Goal: Information Seeking & Learning: Learn about a topic

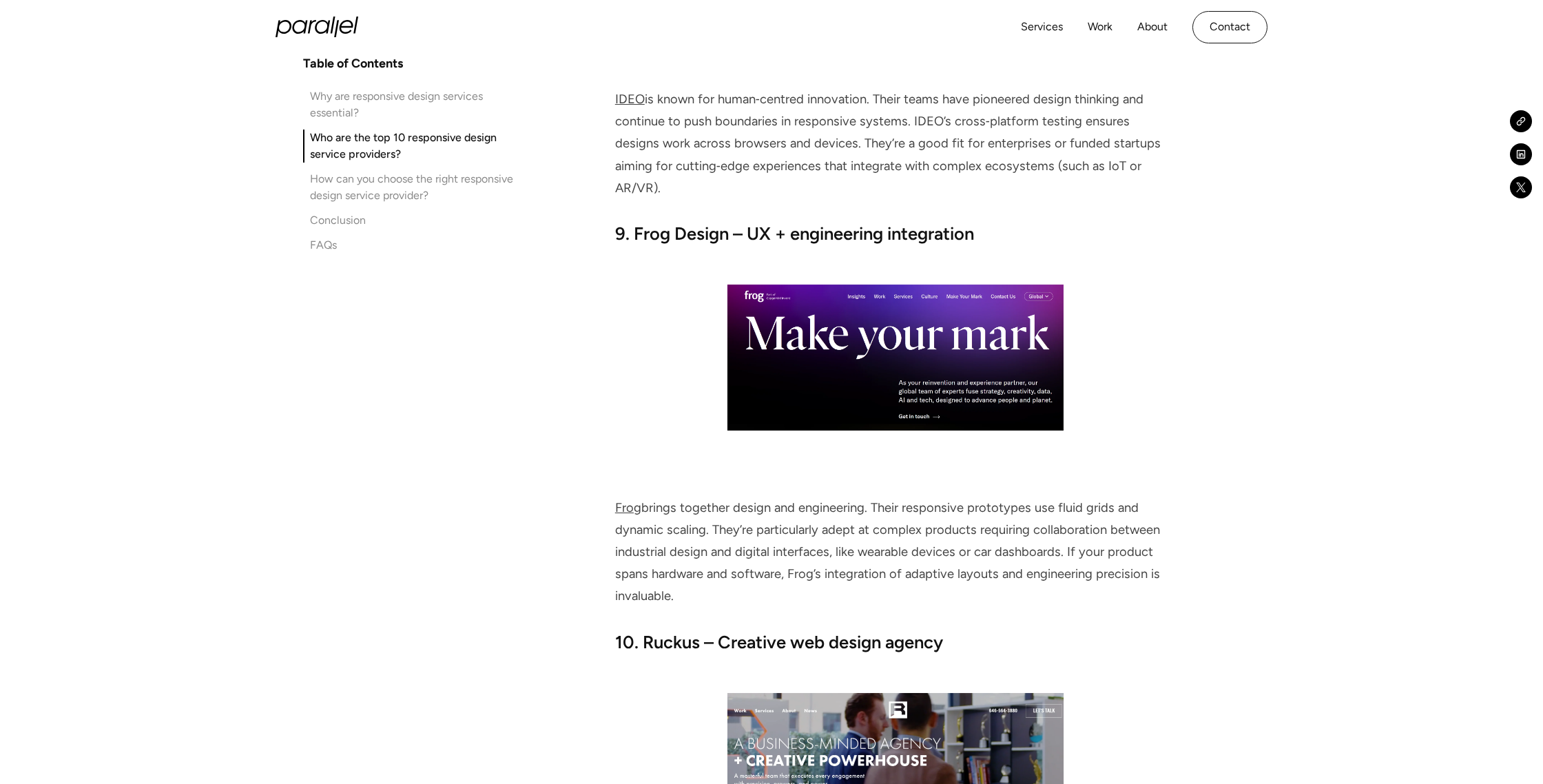
scroll to position [6474, 0]
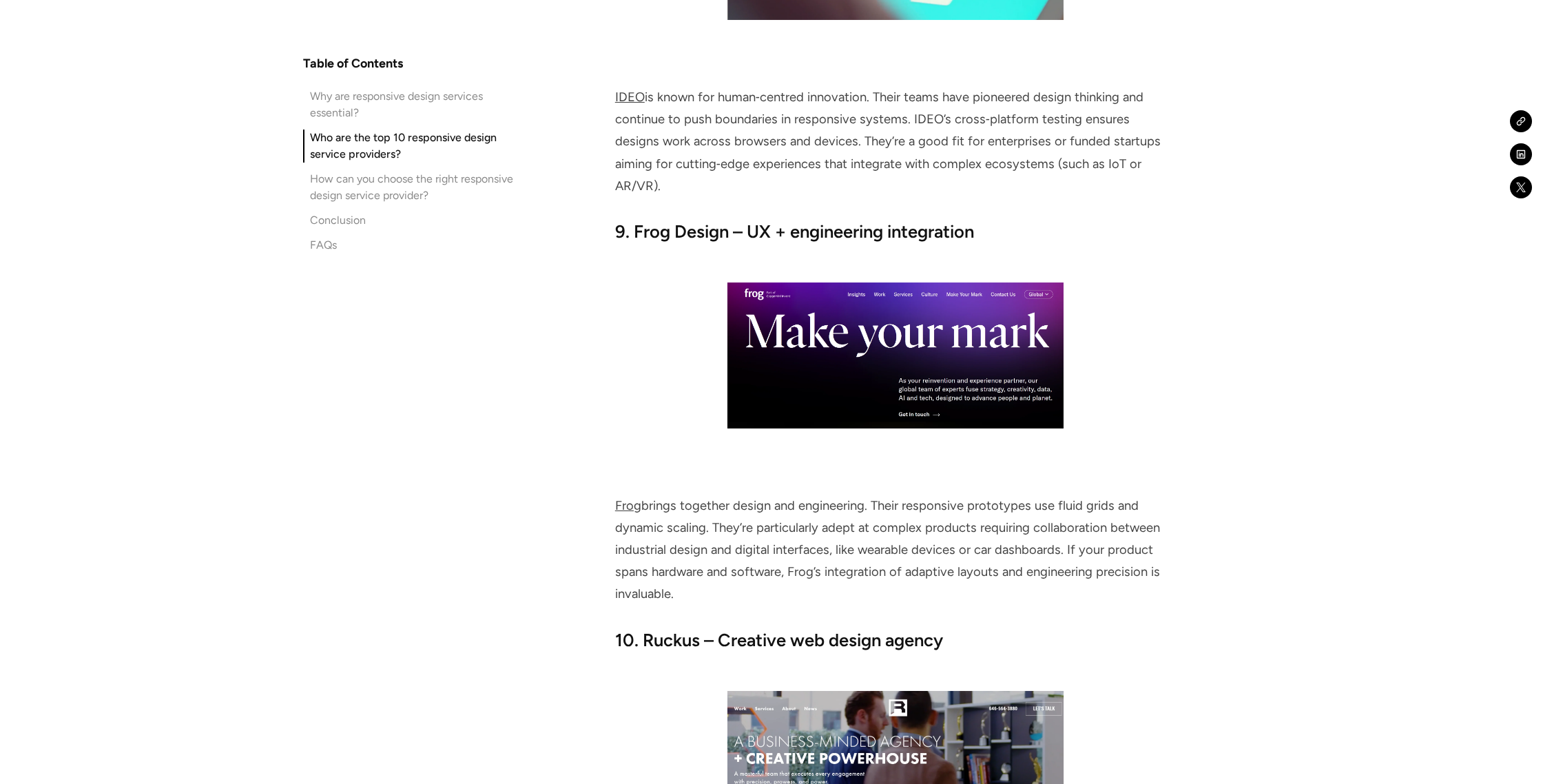
click at [622, 498] on link "Frog" at bounding box center [628, 506] width 26 height 15
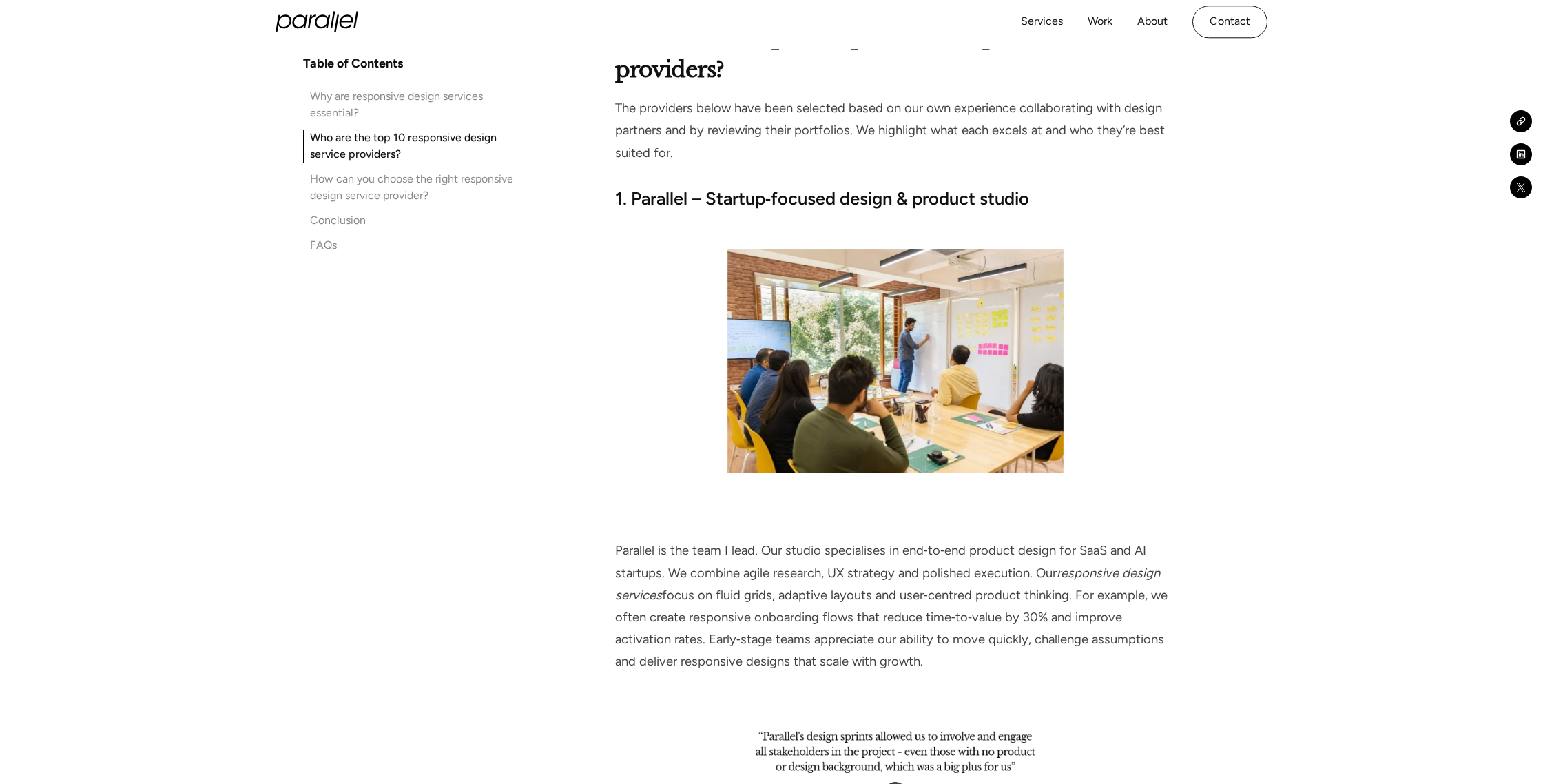
scroll to position [2842, 0]
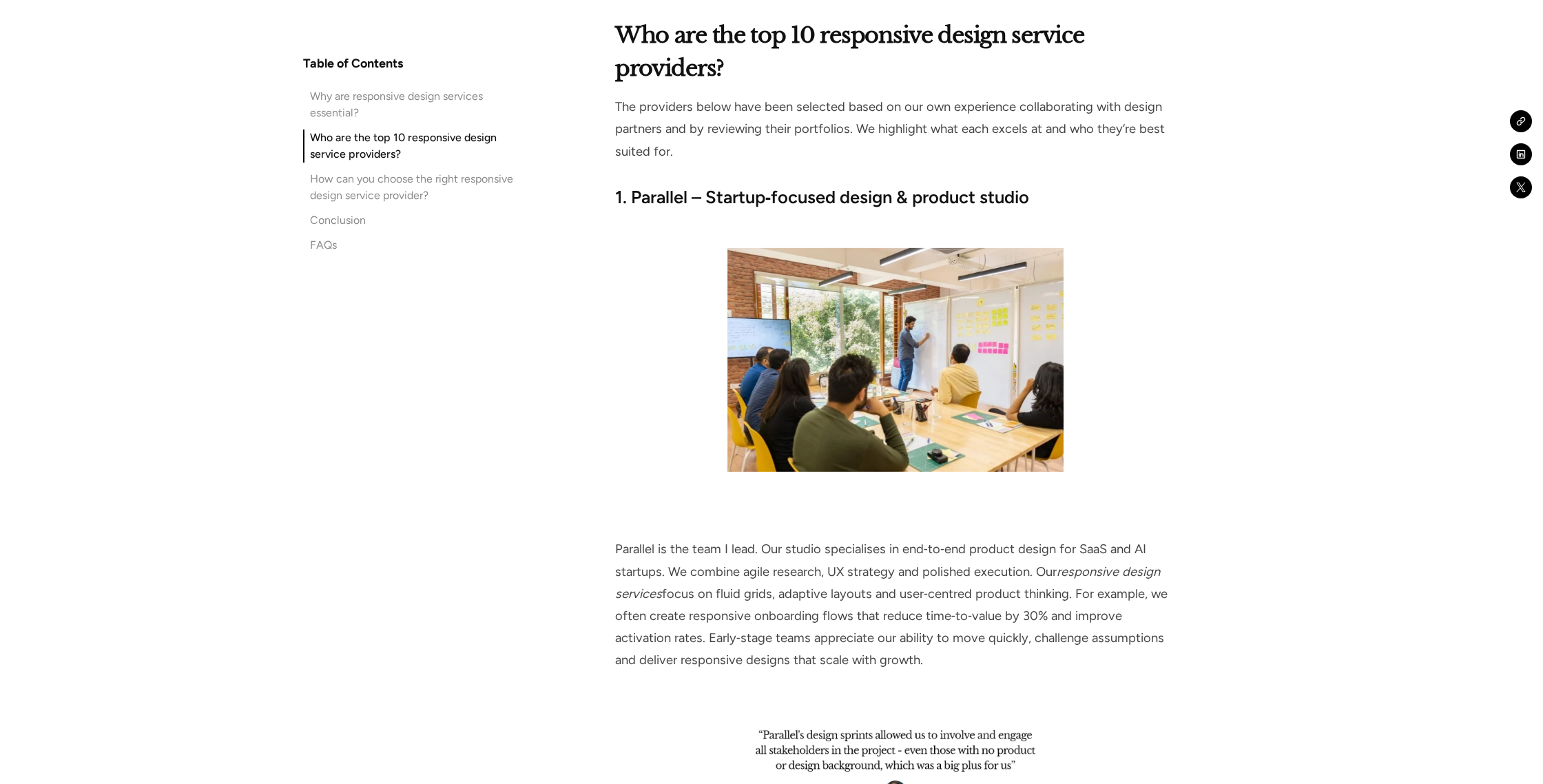
click at [784, 190] on strong "1. Parallel – Startup‑focused design & product studio" at bounding box center [822, 197] width 415 height 20
click at [654, 193] on strong "1. Parallel – Startup‑focused design & product studio" at bounding box center [822, 197] width 415 height 20
click at [648, 546] on p "Parallel is the team I lead. Our studio specialises in end‑to‑end product desig…" at bounding box center [896, 604] width 561 height 133
click at [645, 553] on p "Parallel is the team I lead. Our studio specialises in end‑to‑end product desig…" at bounding box center [896, 604] width 561 height 133
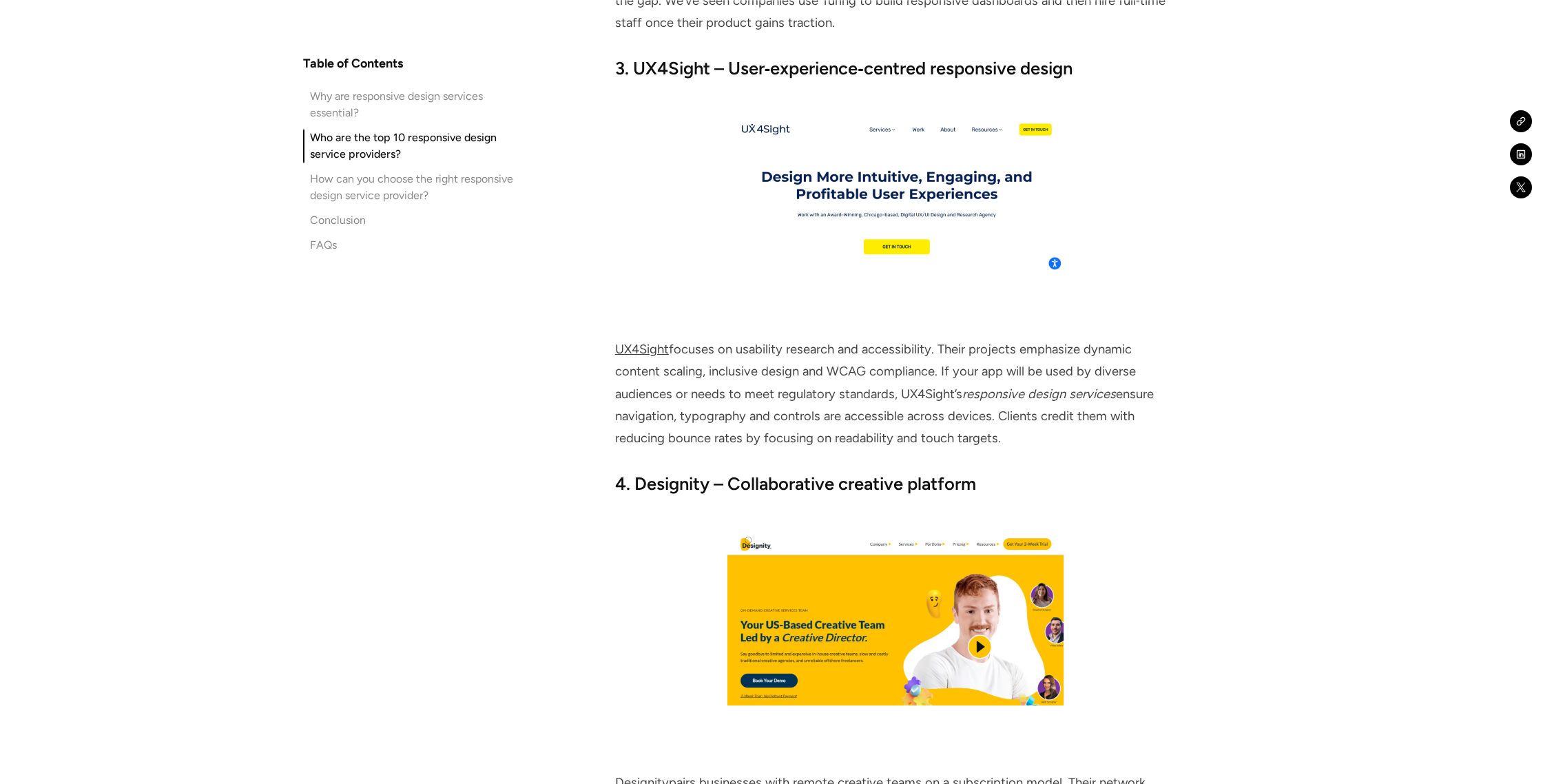
scroll to position [4162, 0]
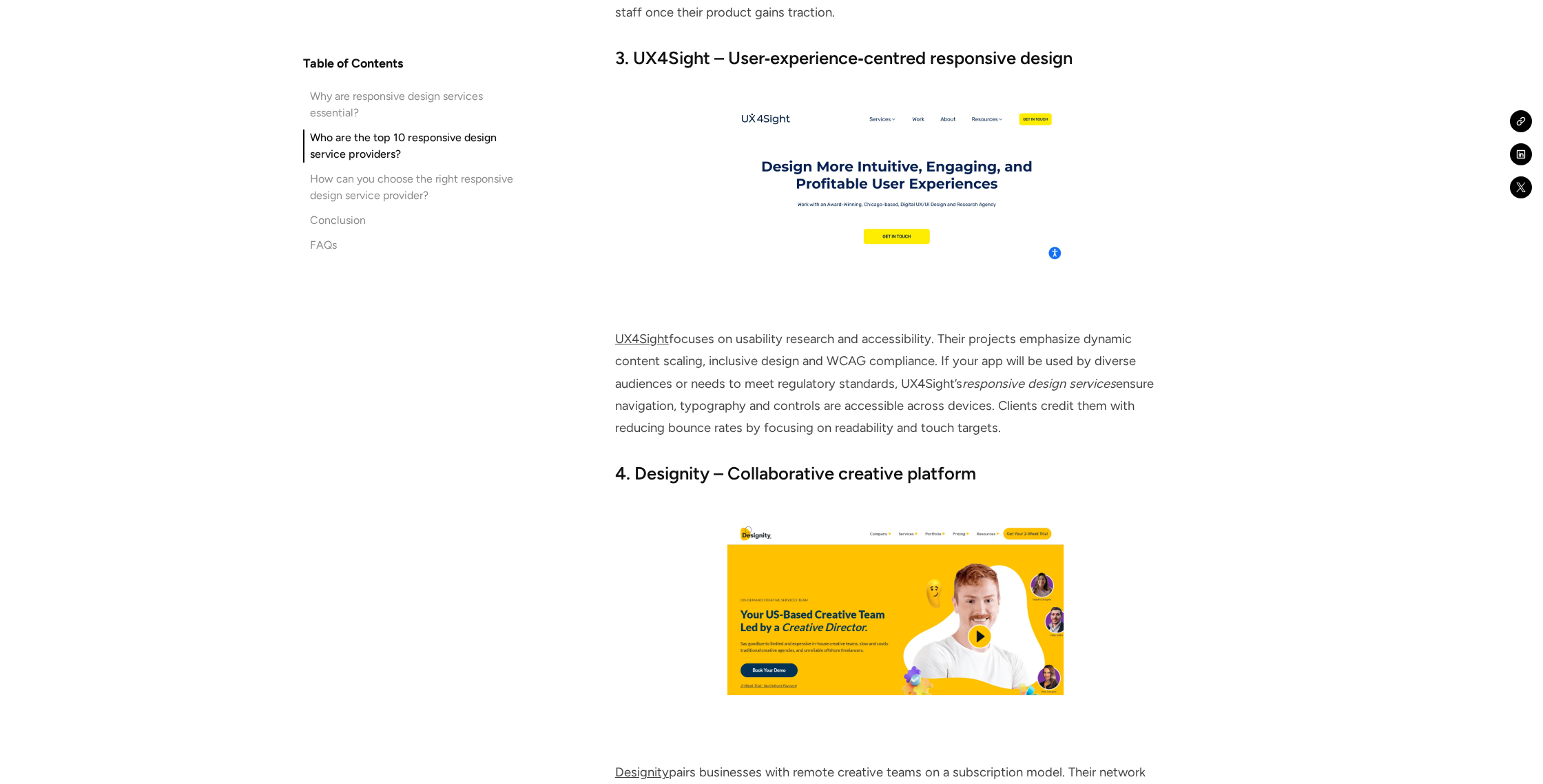
click at [682, 460] on h3 "4. Designity – Collaborative creative platform" at bounding box center [896, 472] width 561 height 25
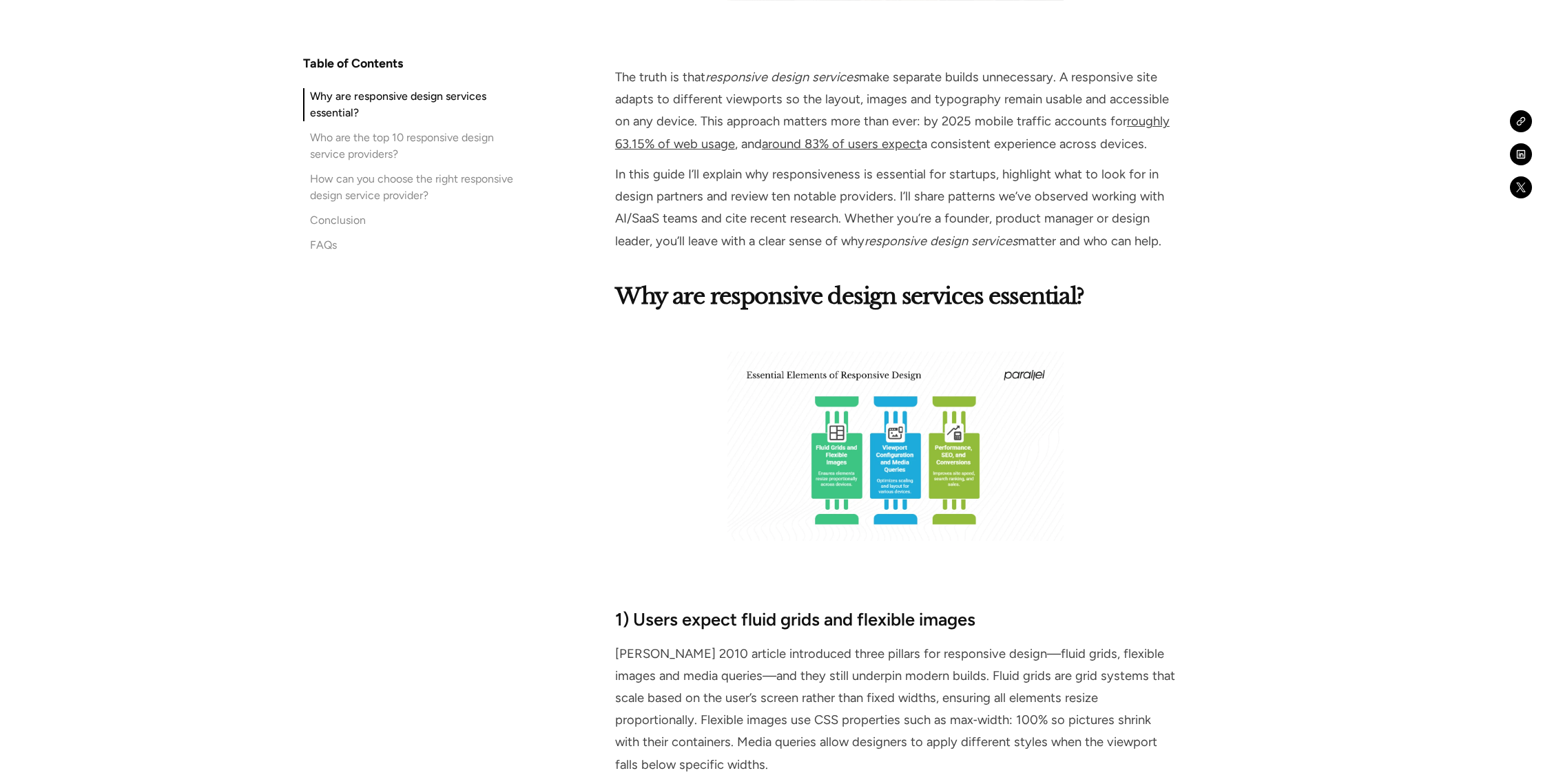
scroll to position [1320, 0]
click at [829, 448] on img at bounding box center [896, 445] width 337 height 189
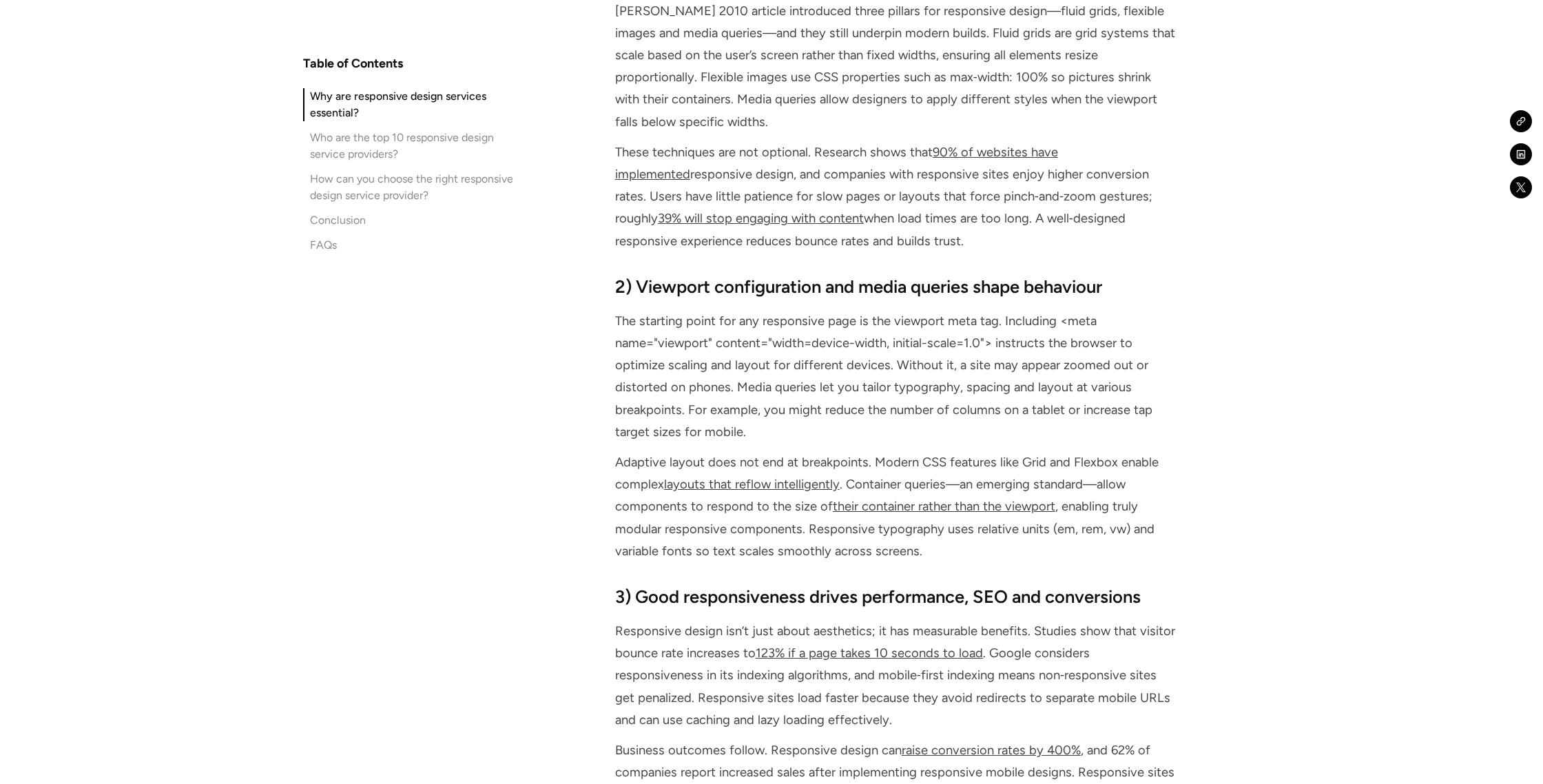
scroll to position [1971, 0]
